Goal: Find specific page/section: Find specific page/section

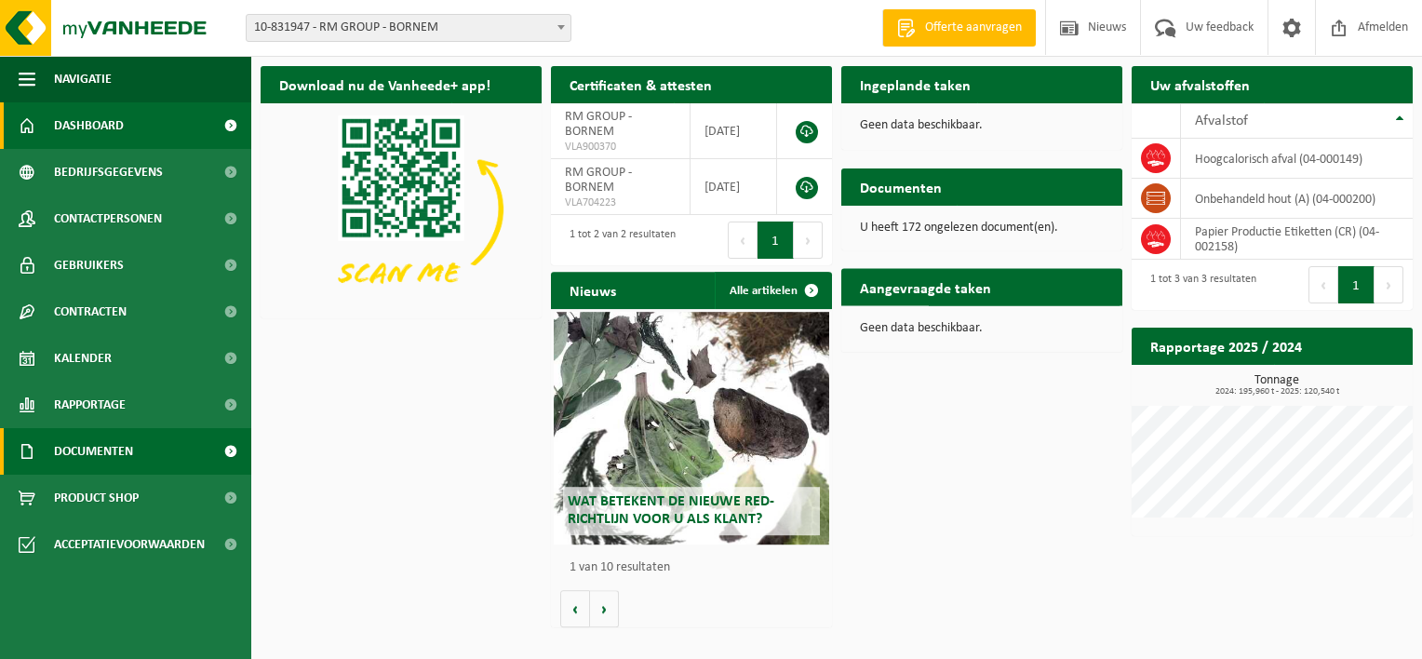
click at [107, 450] on span "Documenten" at bounding box center [93, 451] width 79 height 47
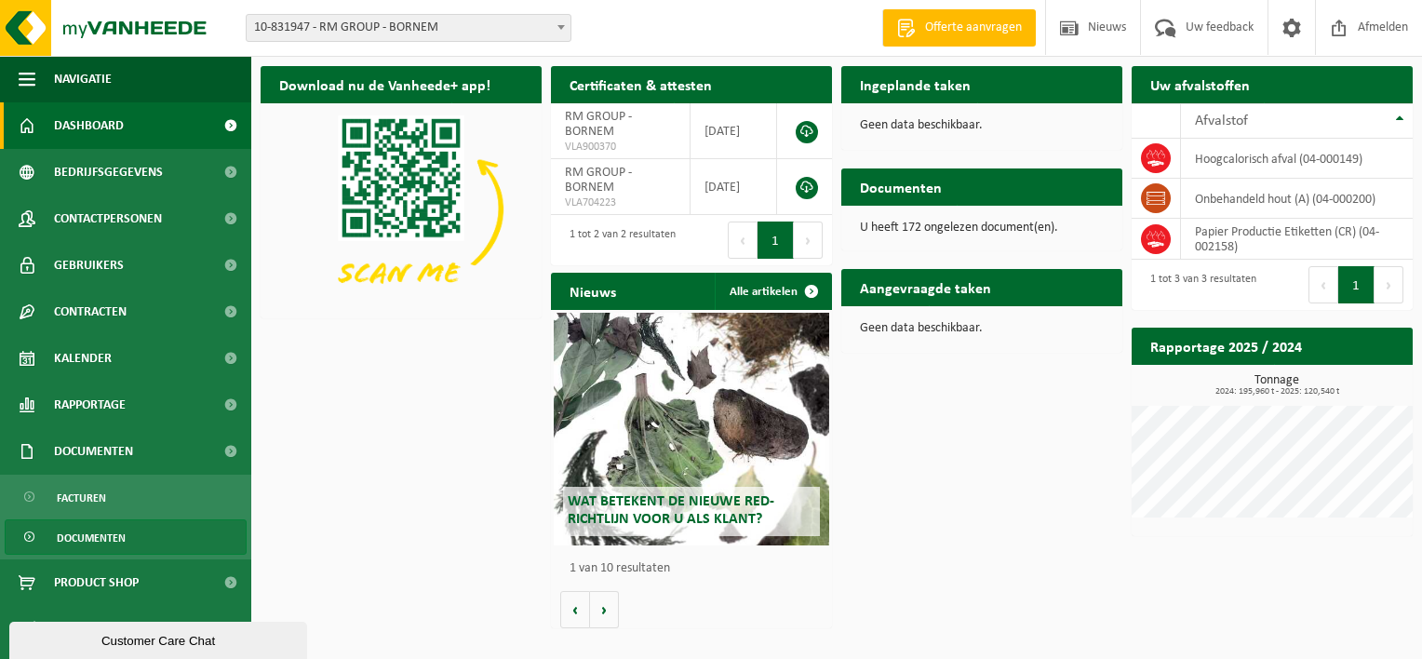
click at [116, 532] on span "Documenten" at bounding box center [91, 537] width 69 height 35
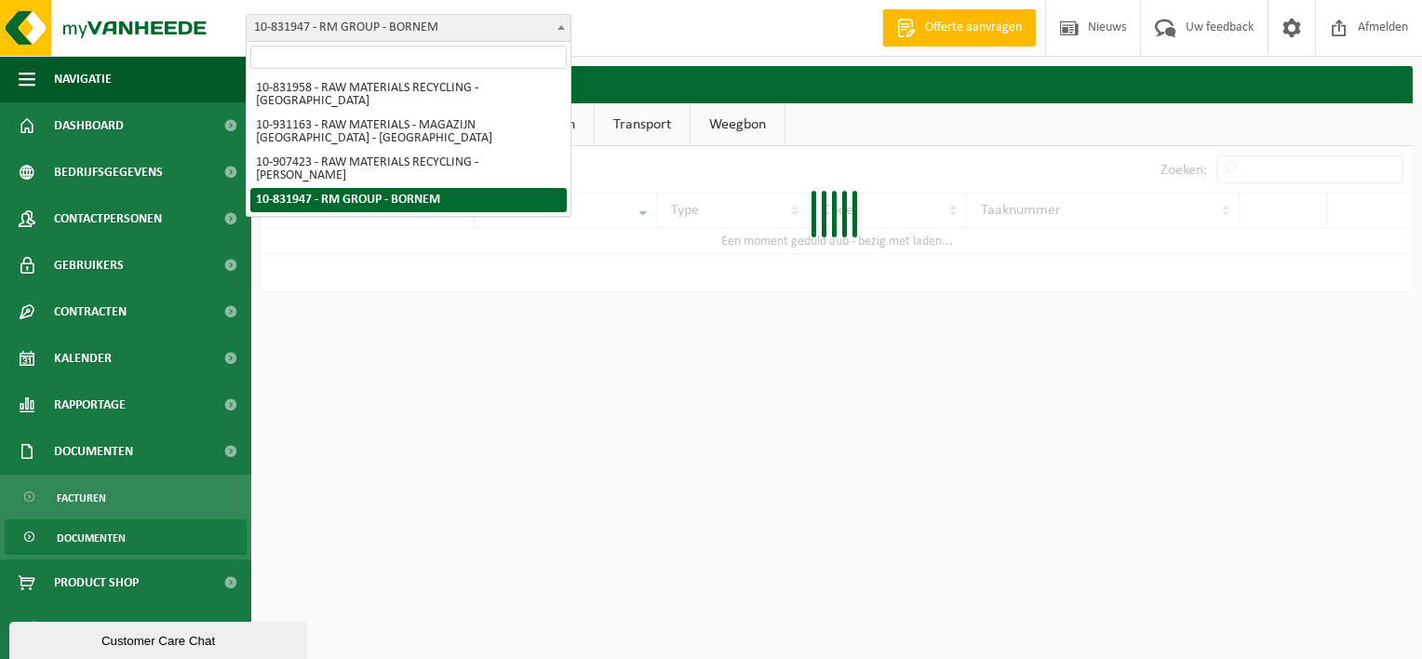
click at [449, 40] on span "10-831947 - RM GROUP - BORNEM" at bounding box center [409, 28] width 324 height 26
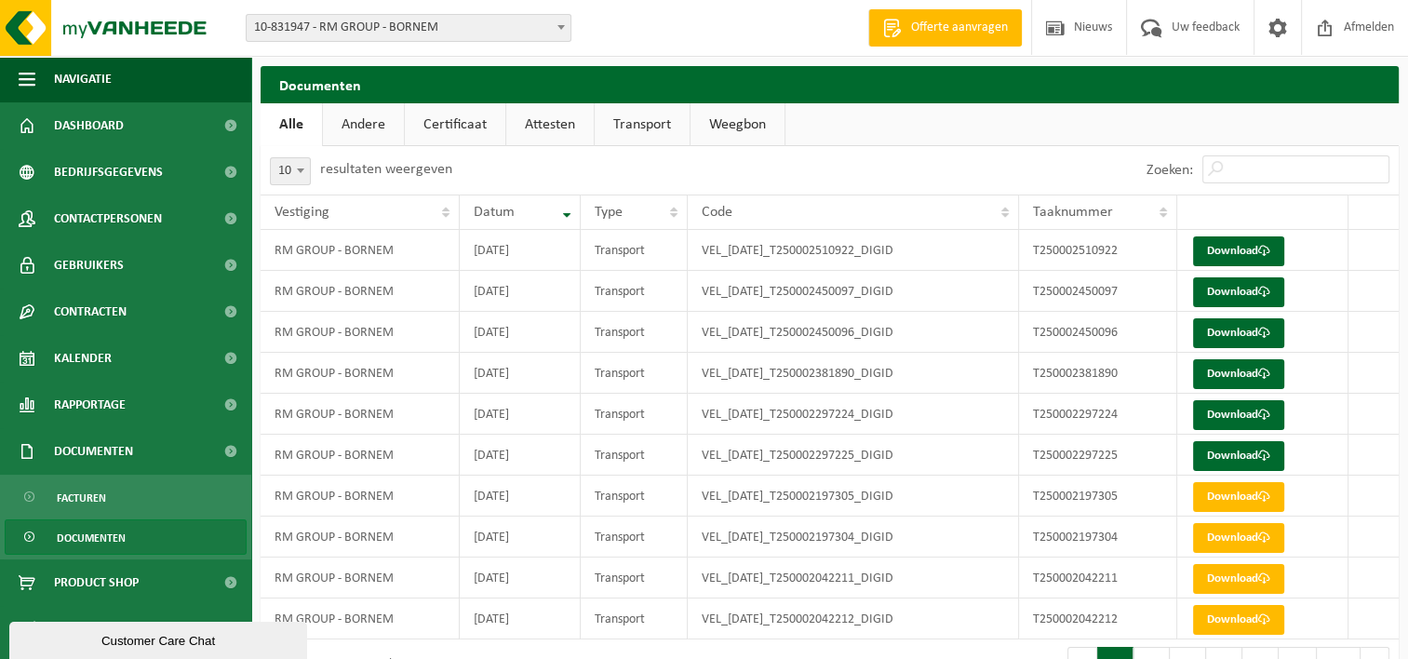
click at [160, 541] on link "Documenten" at bounding box center [126, 536] width 242 height 35
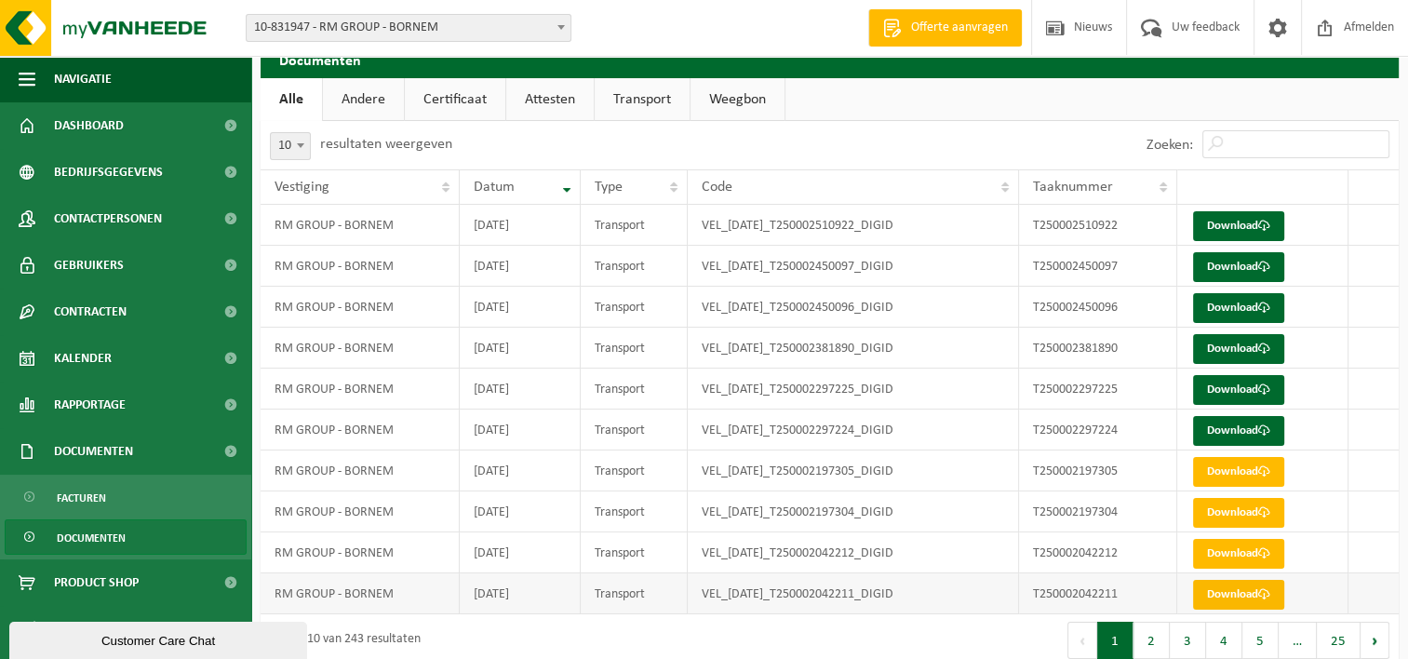
scroll to position [48, 0]
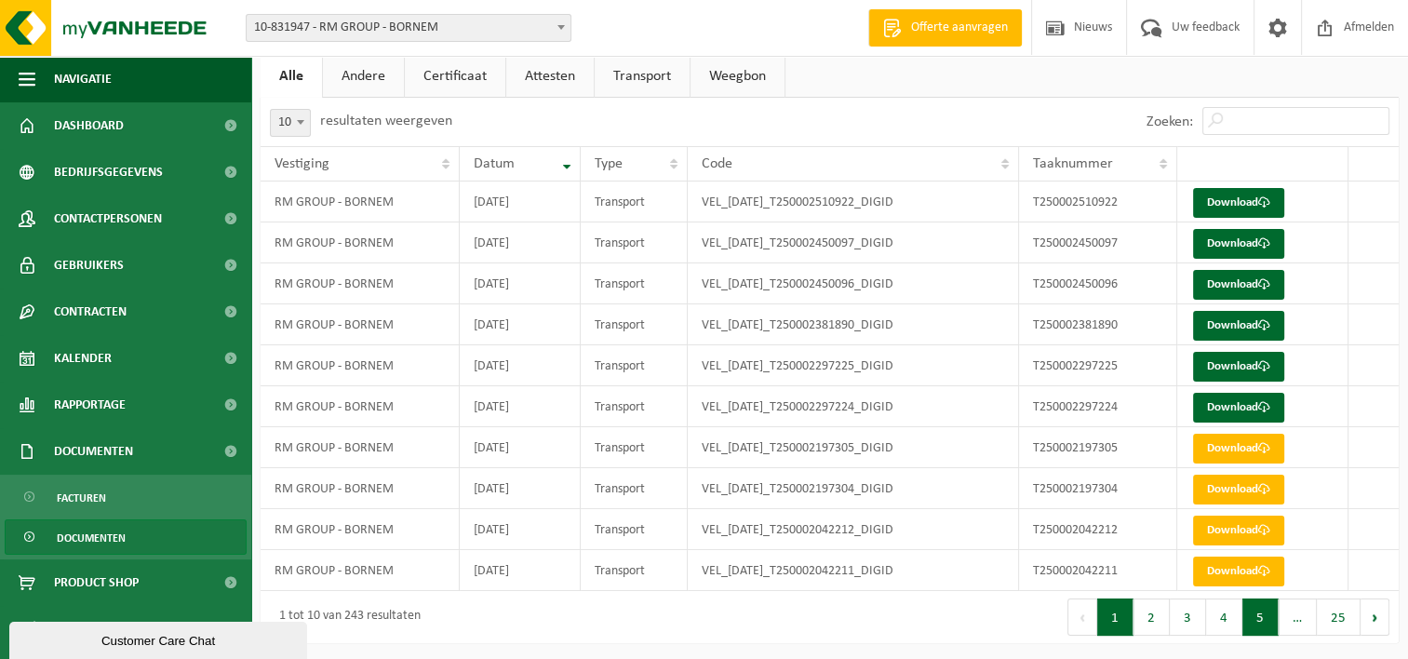
click at [1250, 613] on button "5" at bounding box center [1260, 616] width 36 height 37
